Goal: Information Seeking & Learning: Learn about a topic

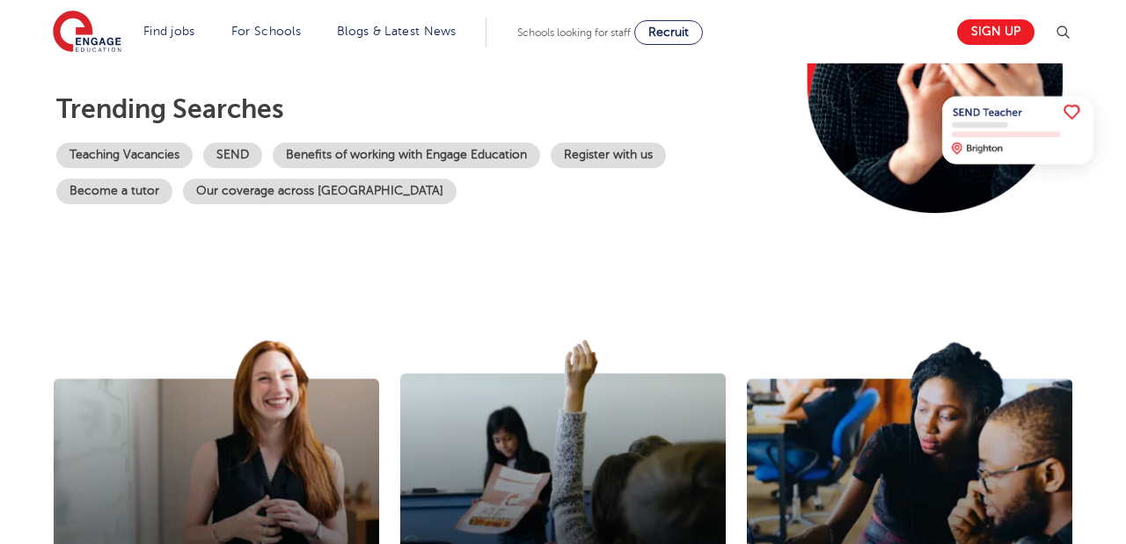
scroll to position [357, 0]
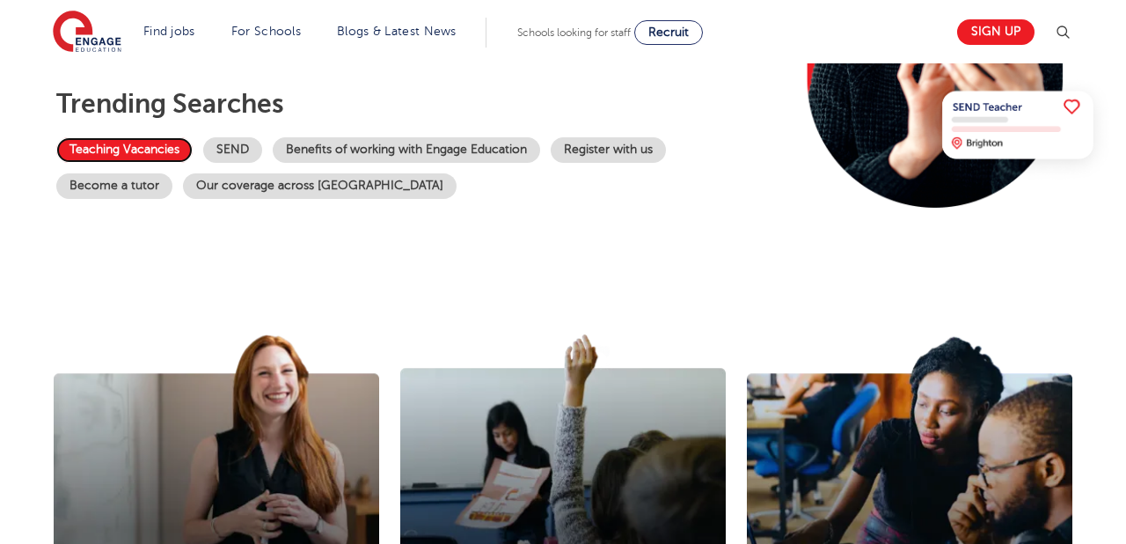
click at [146, 149] on link "Teaching Vacancies" at bounding box center [124, 150] width 136 height 26
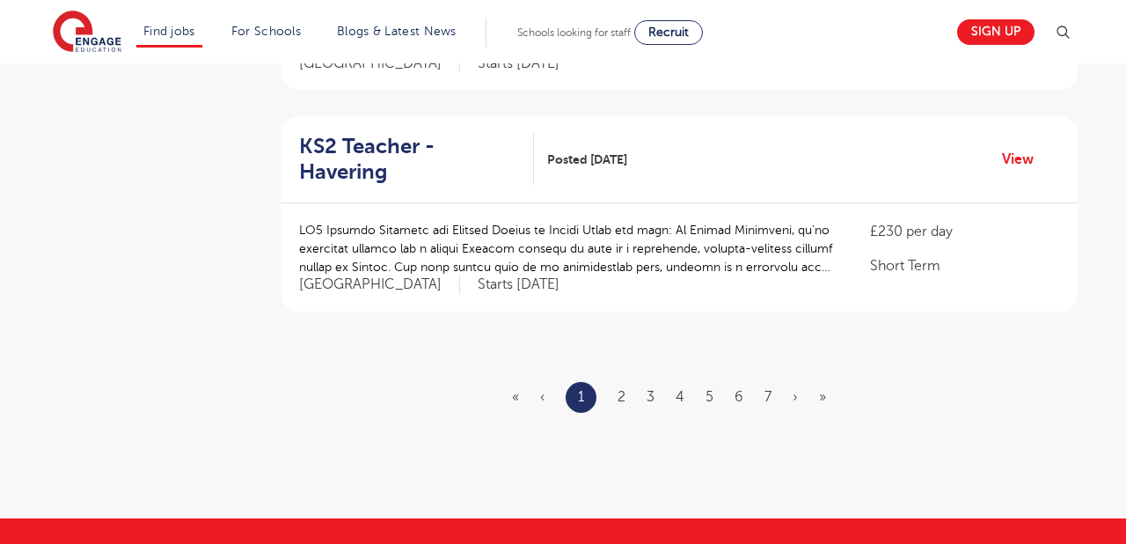
scroll to position [2115, 0]
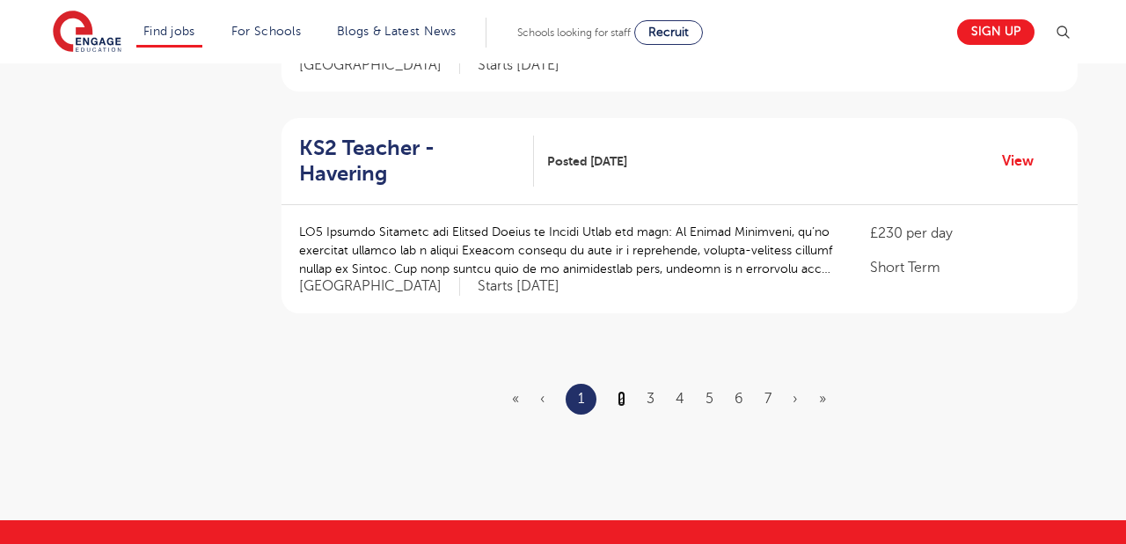
click at [620, 391] on link "2" at bounding box center [622, 399] width 8 height 16
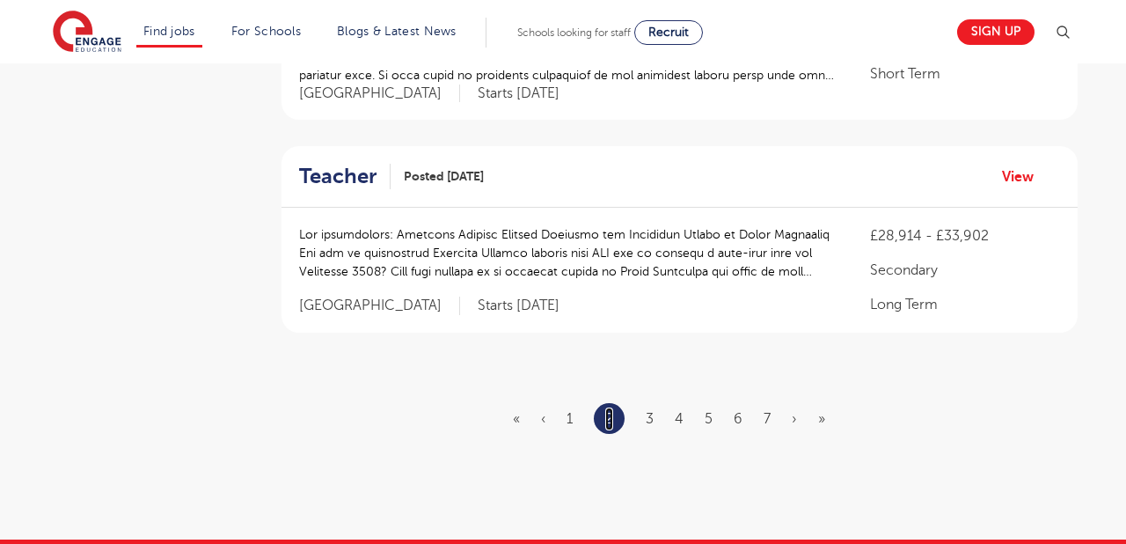
scroll to position [2091, 0]
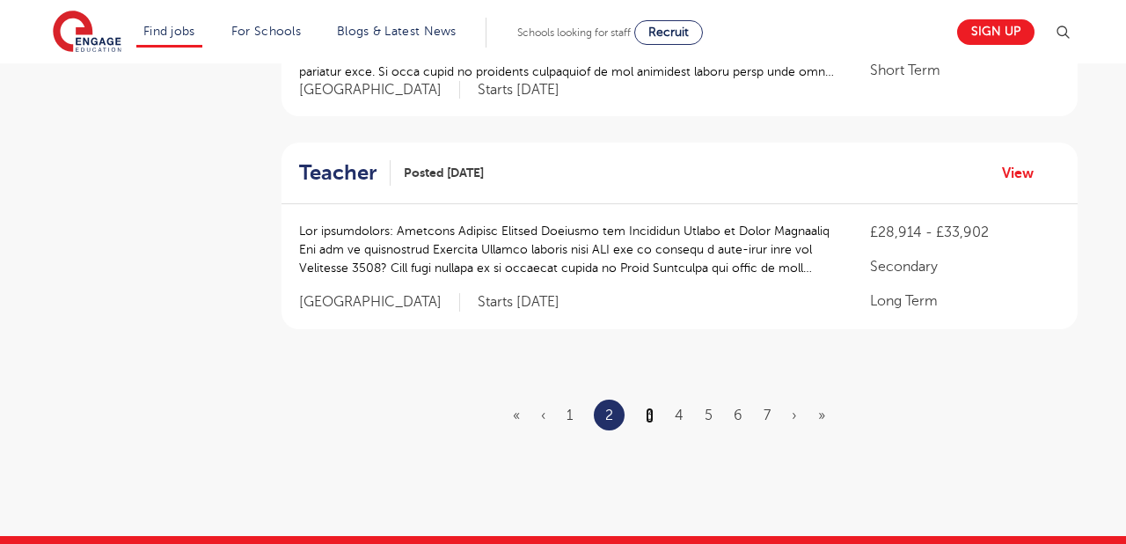
click at [649, 407] on link "3" at bounding box center [650, 415] width 8 height 16
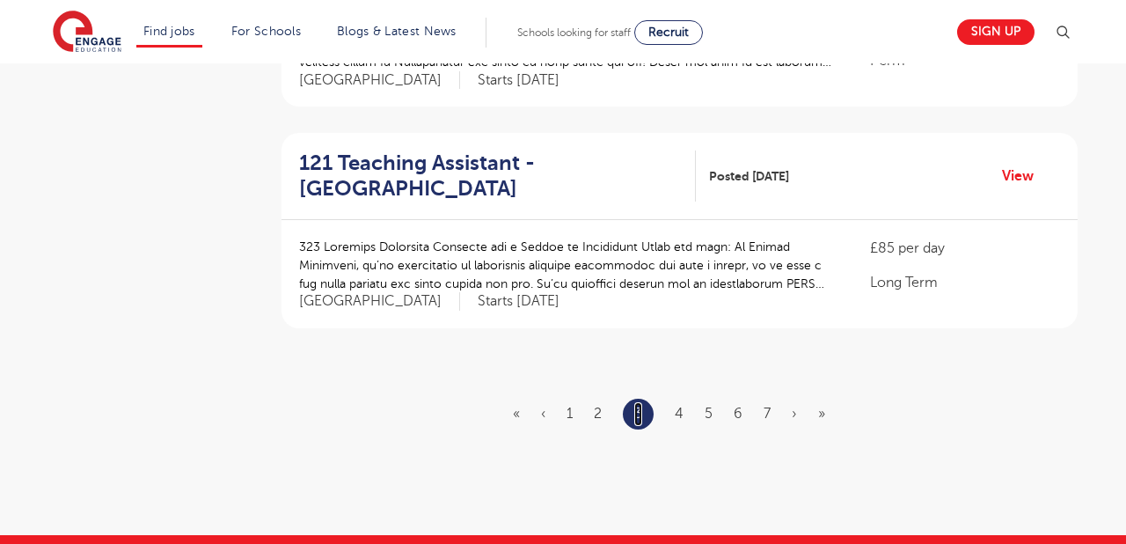
scroll to position [2233, 0]
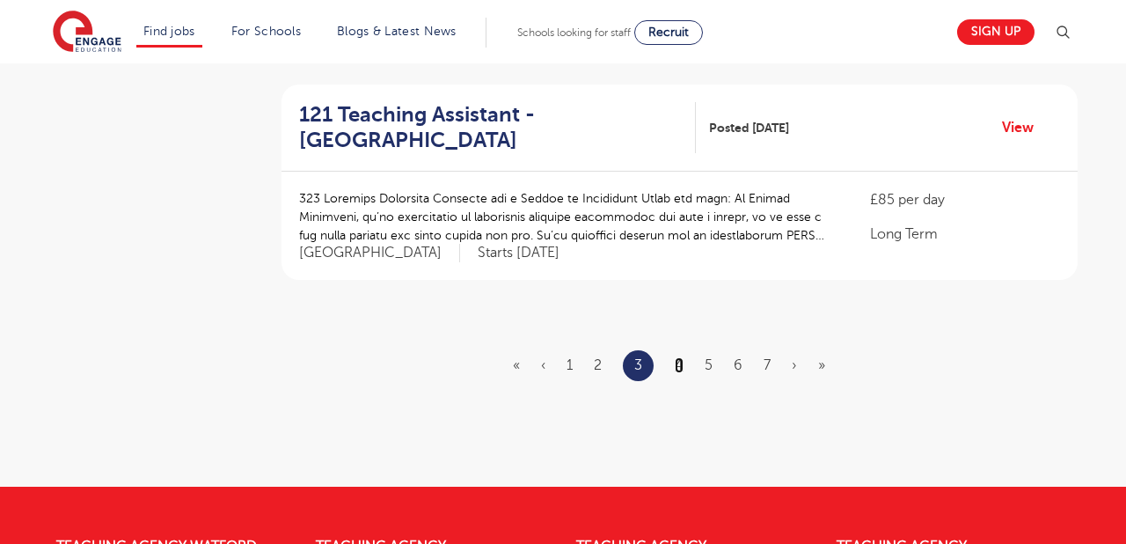
click at [680, 357] on link "4" at bounding box center [679, 365] width 9 height 16
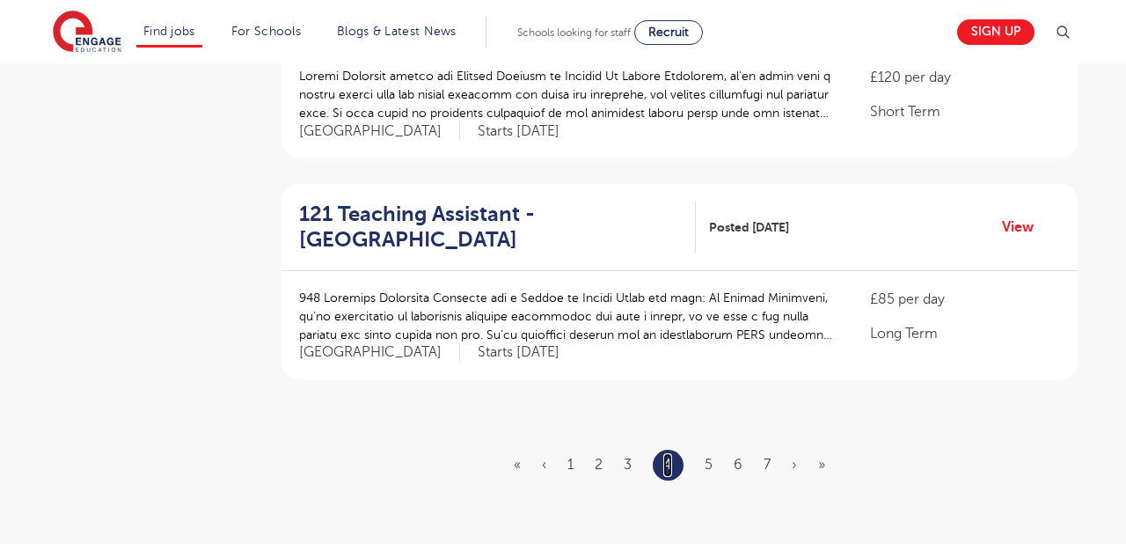
scroll to position [2064, 0]
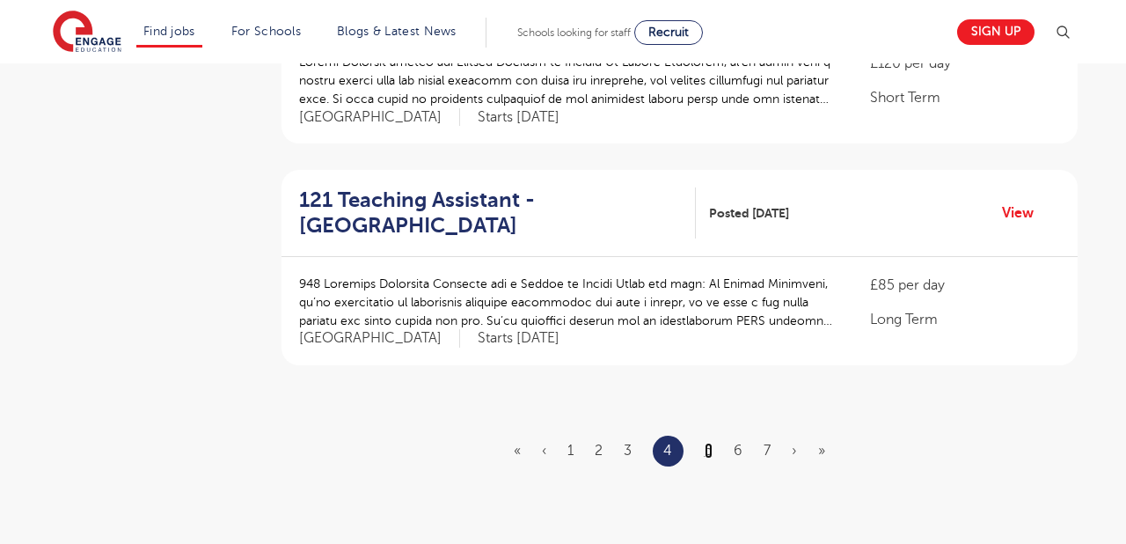
click at [709, 450] on link "5" at bounding box center [709, 451] width 8 height 16
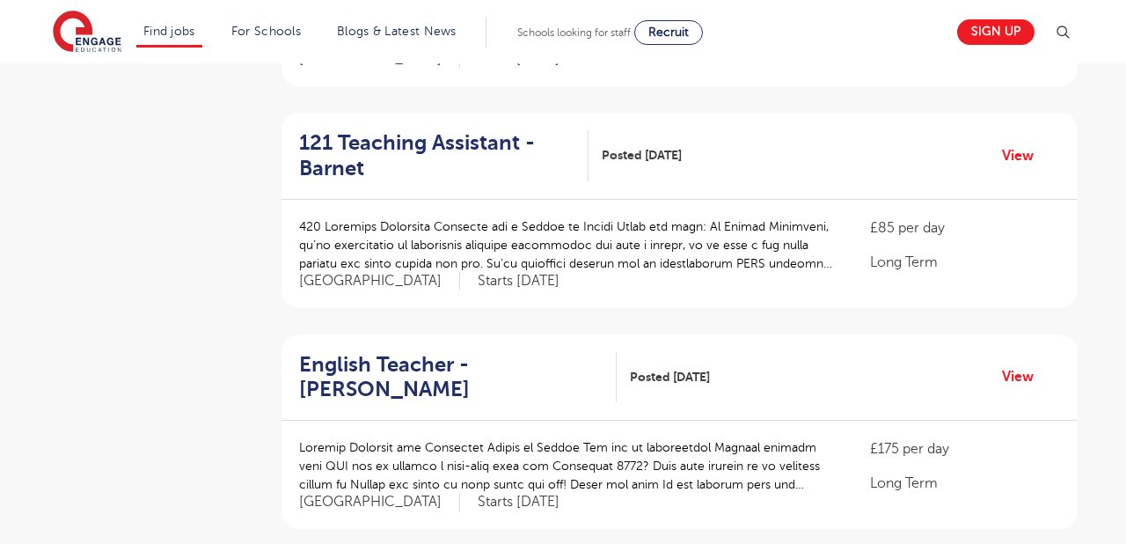
scroll to position [1242, 0]
